Goal: Information Seeking & Learning: Learn about a topic

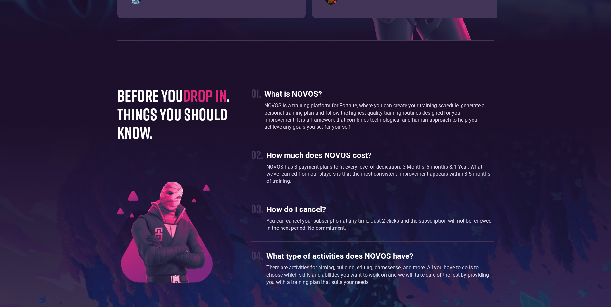
scroll to position [1676, 0]
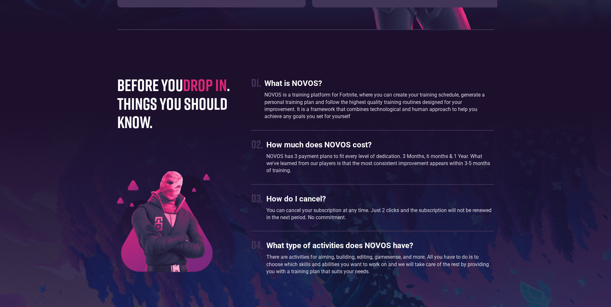
click at [334, 162] on p "NOVOS has 3 payment plans to fit every level of dedication. 3 Months, 6 months …" at bounding box center [381, 164] width 228 height 22
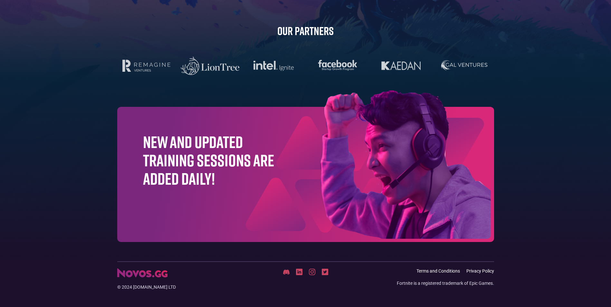
scroll to position [2015, 0]
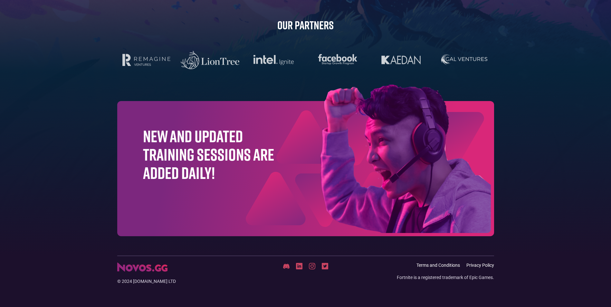
click at [335, 164] on img at bounding box center [373, 160] width 242 height 151
click at [328, 162] on img at bounding box center [373, 160] width 242 height 151
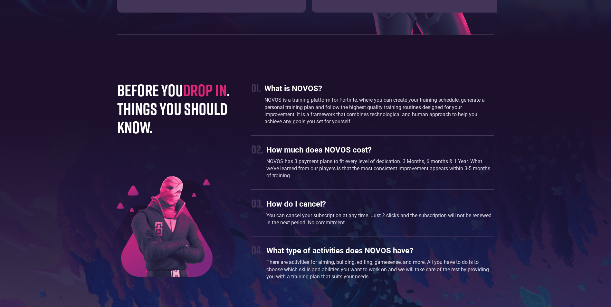
scroll to position [1660, 0]
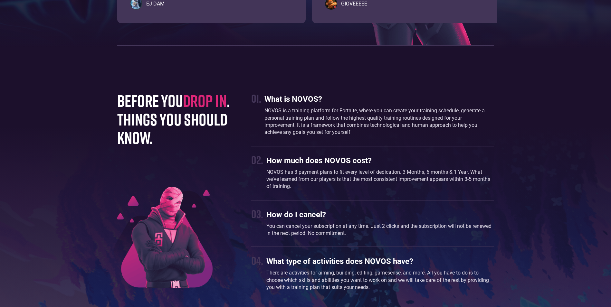
click at [180, 112] on h1 "before you drop in . things you should know." at bounding box center [178, 119] width 122 height 55
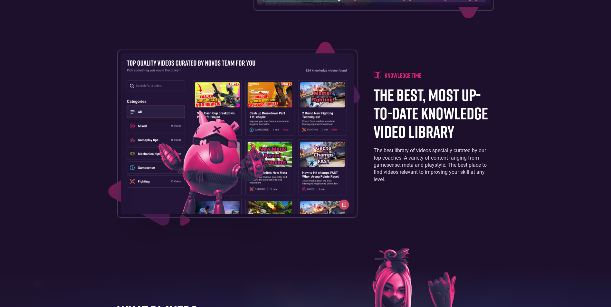
scroll to position [1187, 0]
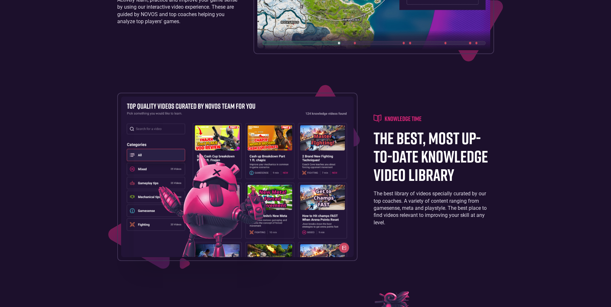
click at [411, 157] on h1 "the best, most up-to-date knowledge video library" at bounding box center [434, 156] width 120 height 55
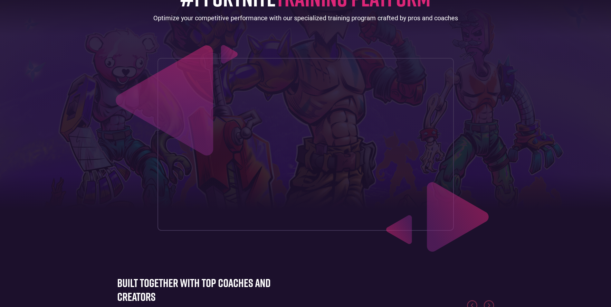
scroll to position [0, 0]
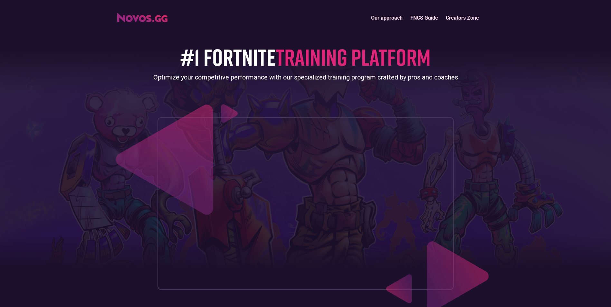
click at [388, 17] on link "Our approach" at bounding box center [386, 18] width 39 height 14
click at [422, 18] on link "FNCS Guide" at bounding box center [424, 18] width 35 height 14
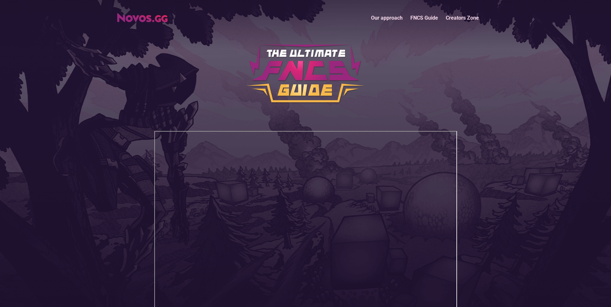
click at [146, 20] on img "home" at bounding box center [142, 17] width 50 height 9
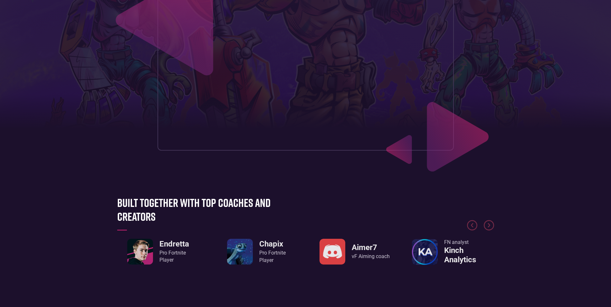
scroll to position [161, 0]
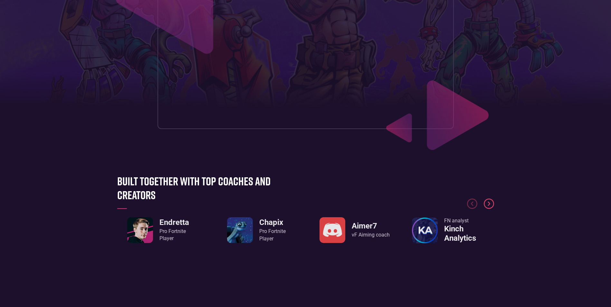
click at [487, 202] on img "Next slide" at bounding box center [489, 204] width 10 height 10
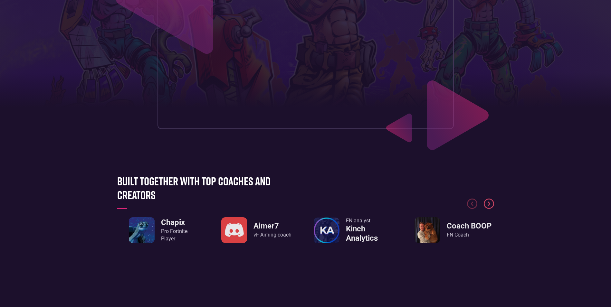
click at [489, 205] on img "Next slide" at bounding box center [489, 204] width 10 height 10
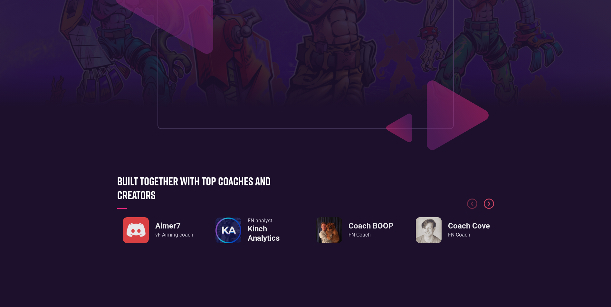
click at [489, 205] on img "Next slide" at bounding box center [489, 204] width 10 height 10
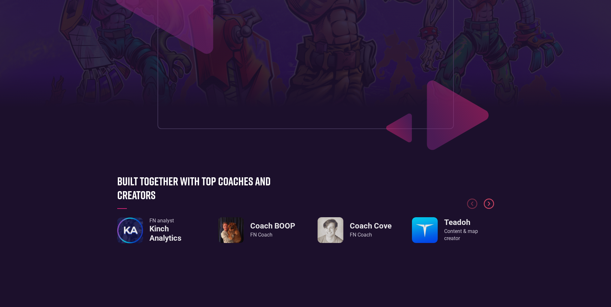
click at [489, 205] on img "Next slide" at bounding box center [489, 204] width 10 height 10
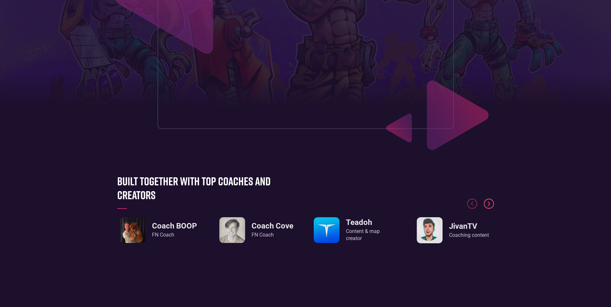
click at [489, 205] on img "Next slide" at bounding box center [489, 204] width 10 height 10
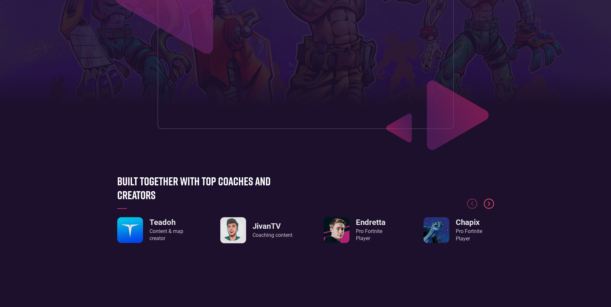
click at [488, 204] on img "Next slide" at bounding box center [489, 204] width 10 height 10
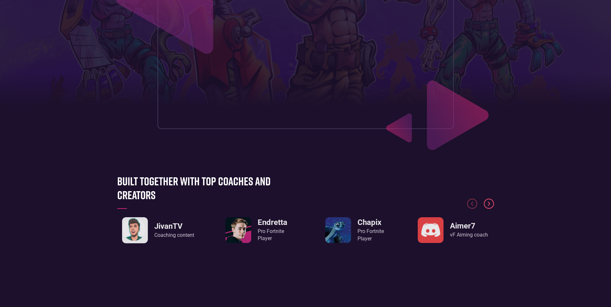
click at [488, 204] on img "Next slide" at bounding box center [489, 204] width 10 height 10
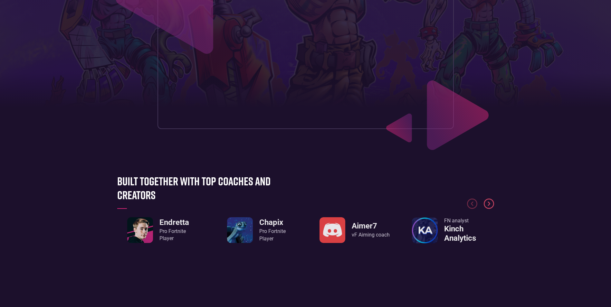
click at [488, 204] on img "Next slide" at bounding box center [489, 204] width 10 height 10
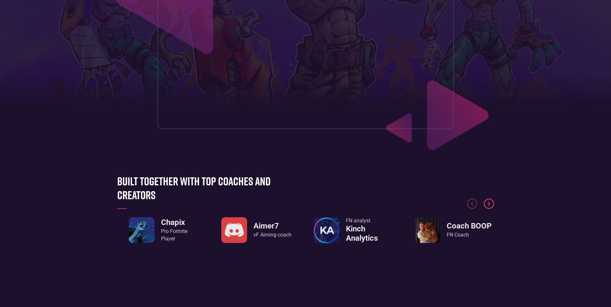
click at [488, 205] on img "Next slide" at bounding box center [489, 204] width 10 height 10
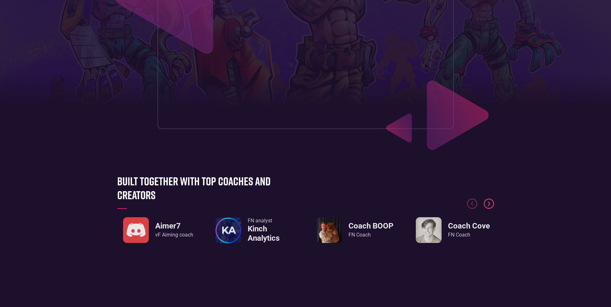
click at [488, 205] on img "Next slide" at bounding box center [489, 204] width 10 height 10
click at [363, 233] on div "FN Coach" at bounding box center [371, 235] width 45 height 7
click at [332, 231] on img "5 / 8" at bounding box center [329, 231] width 26 height 26
click at [374, 227] on h3 "Coach BOOP" at bounding box center [371, 226] width 45 height 9
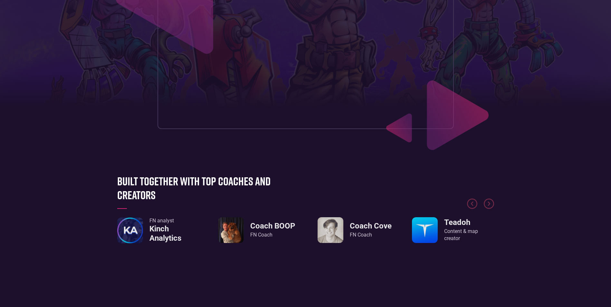
click at [356, 231] on h3 "Coach Cove" at bounding box center [371, 226] width 42 height 9
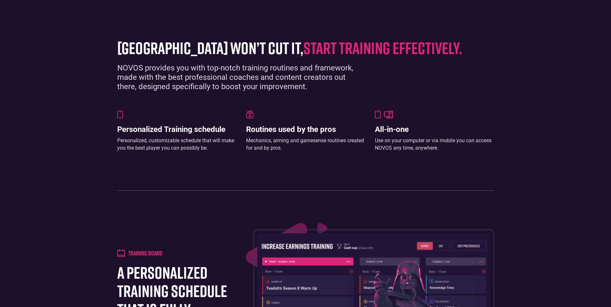
scroll to position [451, 0]
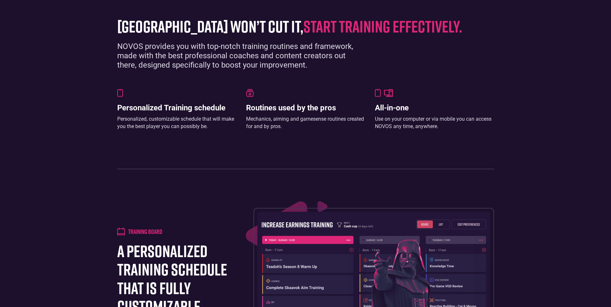
click at [185, 267] on h1 "a personalized training schedule that is fully customizable." at bounding box center [177, 279] width 120 height 74
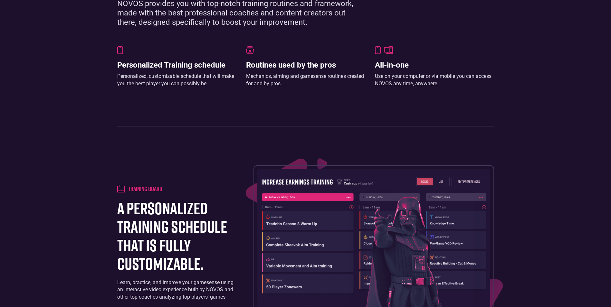
scroll to position [505, 0]
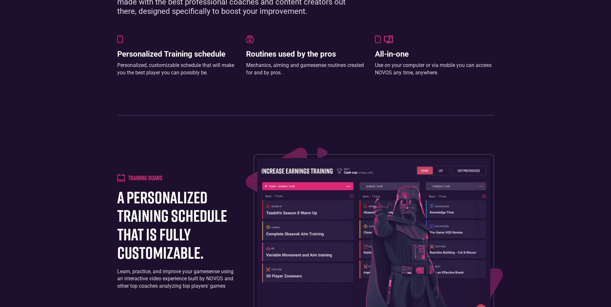
click at [154, 180] on h4 "Training board" at bounding box center [145, 178] width 34 height 8
drag, startPoint x: 154, startPoint y: 180, endPoint x: 142, endPoint y: 178, distance: 12.2
click at [142, 178] on h4 "Training board" at bounding box center [145, 178] width 34 height 8
click at [118, 179] on img at bounding box center [121, 178] width 8 height 8
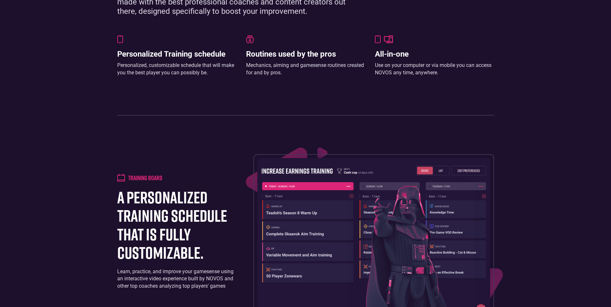
click at [118, 179] on img at bounding box center [121, 178] width 8 height 8
click at [119, 179] on img at bounding box center [121, 178] width 8 height 8
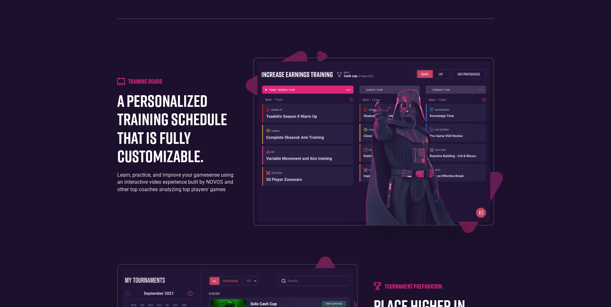
scroll to position [591, 0]
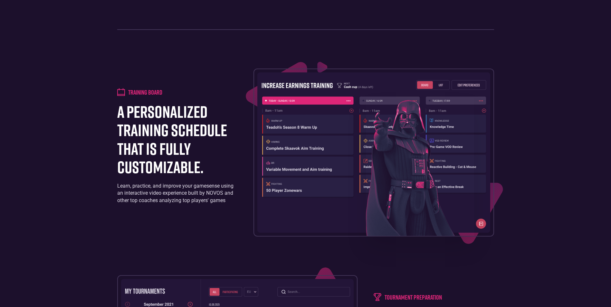
click at [483, 225] on img at bounding box center [374, 153] width 233 height 160
click at [482, 225] on img at bounding box center [374, 153] width 233 height 160
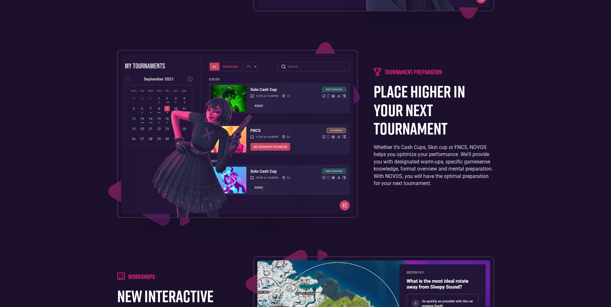
scroll to position [806, 0]
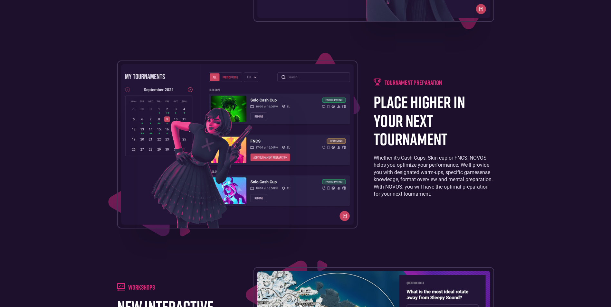
click at [345, 217] on img at bounding box center [237, 144] width 233 height 160
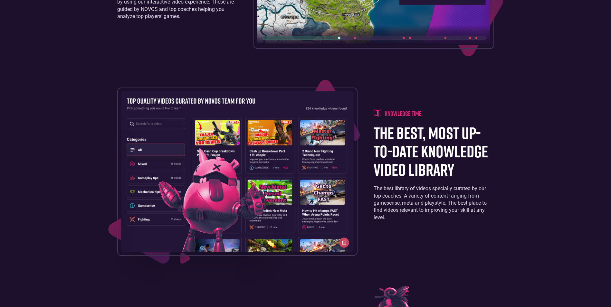
scroll to position [1182, 0]
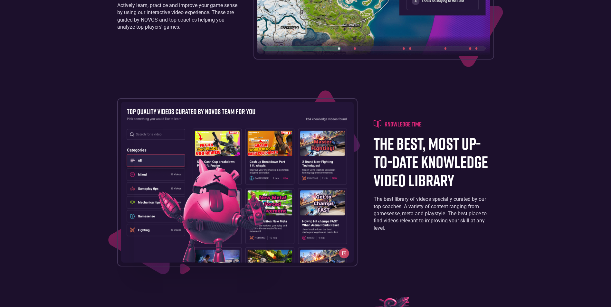
click at [398, 126] on h4 "knowledge time" at bounding box center [403, 124] width 37 height 8
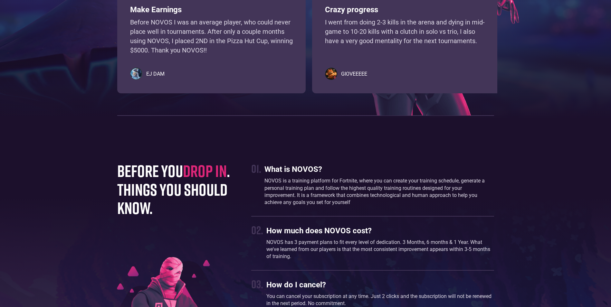
scroll to position [1601, 0]
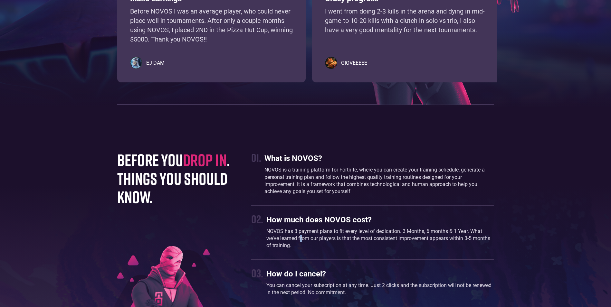
click at [301, 237] on p "NOVOS has 3 payment plans to fit every level of dedication. 3 Months, 6 months …" at bounding box center [381, 239] width 228 height 22
drag, startPoint x: 301, startPoint y: 237, endPoint x: 271, endPoint y: 232, distance: 31.0
click at [271, 232] on p "NOVOS has 3 payment plans to fit every level of dedication. 3 Months, 6 months …" at bounding box center [381, 239] width 228 height 22
click at [261, 225] on div "02." at bounding box center [257, 219] width 12 height 14
drag, startPoint x: 278, startPoint y: 228, endPoint x: 295, endPoint y: 231, distance: 17.0
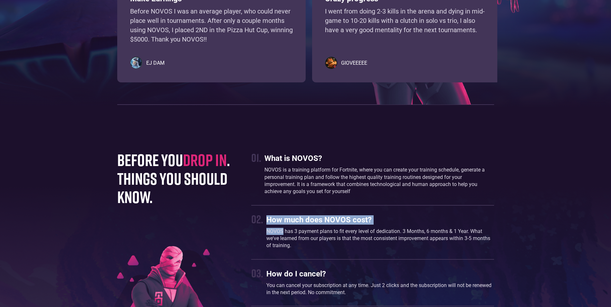
click at [294, 231] on div "02. How much does NOVOS cost? NOVOS has 3 payment plans to fit every level of d…" at bounding box center [372, 232] width 243 height 41
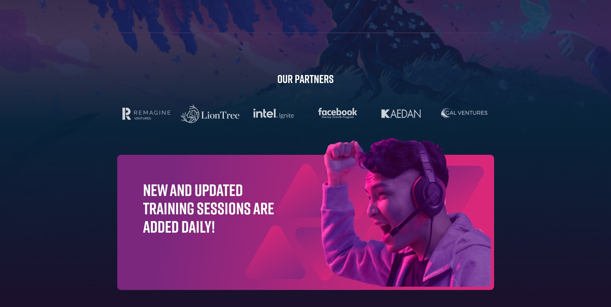
scroll to position [1950, 0]
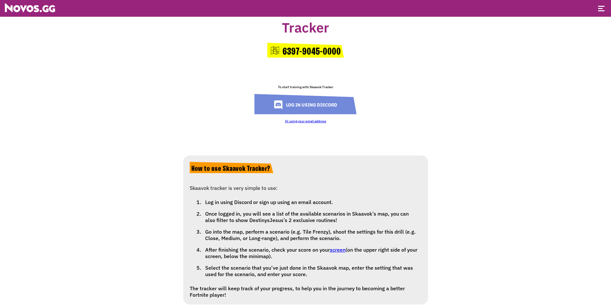
scroll to position [97, 0]
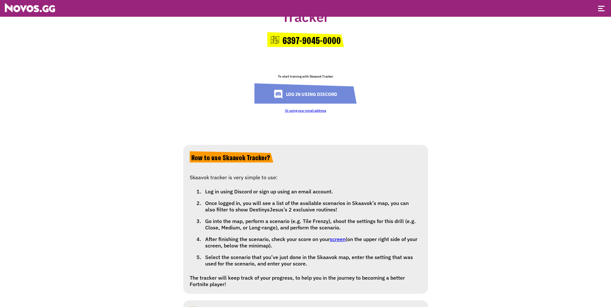
click at [325, 192] on li "Log in using Discord or sign up using an email account." at bounding box center [312, 192] width 219 height 12
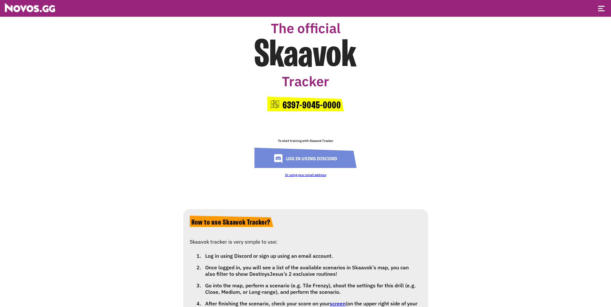
scroll to position [22, 0]
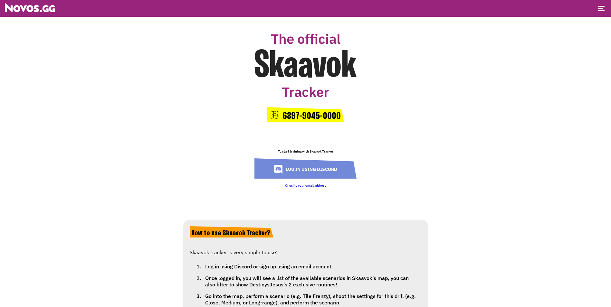
click at [305, 169] on link "Log in using Discord" at bounding box center [306, 169] width 102 height 20
